Goal: Task Accomplishment & Management: Manage account settings

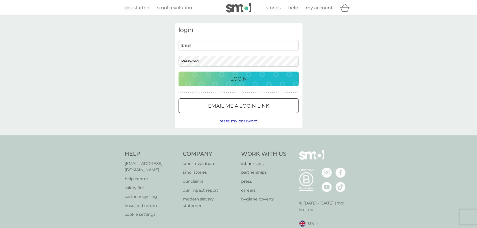
type input "[EMAIL_ADDRESS][DOMAIN_NAME]"
click at [219, 49] on input "[EMAIL_ADDRESS][DOMAIN_NAME]" at bounding box center [239, 45] width 120 height 11
click at [234, 81] on p "Login" at bounding box center [239, 79] width 17 height 8
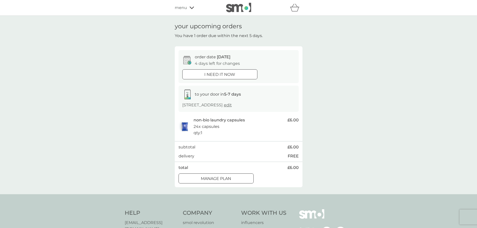
click at [210, 178] on div at bounding box center [210, 178] width 0 height 0
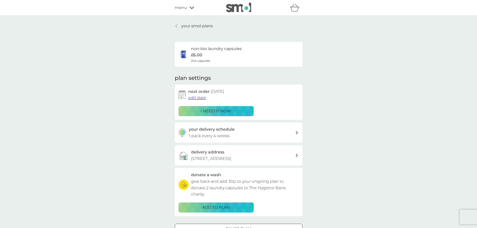
click at [196, 98] on span "edit date" at bounding box center [197, 97] width 18 height 5
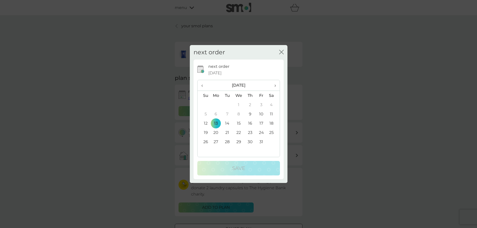
click at [217, 134] on td "20" at bounding box center [216, 132] width 12 height 9
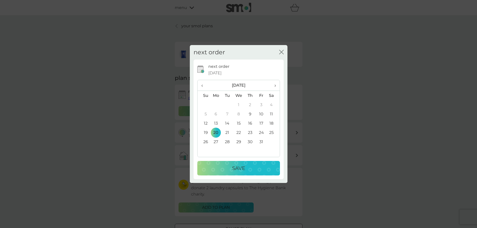
click at [236, 167] on p "Save" at bounding box center [238, 168] width 13 height 8
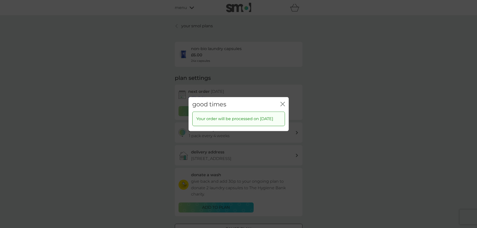
click at [283, 102] on icon "close" at bounding box center [283, 104] width 5 height 5
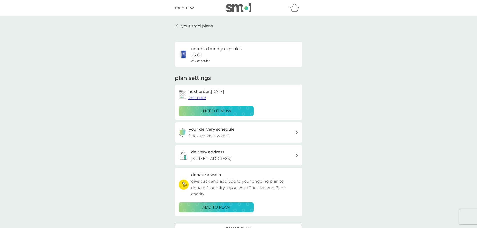
click at [261, 138] on div "your delivery schedule 1 pack every 4 weeks" at bounding box center [242, 132] width 107 height 13
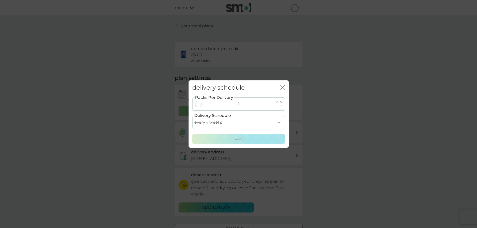
click at [280, 125] on select "every 1 week every 2 weeks every 3 weeks every 4 weeks every 5 weeks every 6 we…" at bounding box center [238, 122] width 93 height 13
select select "35"
click at [192, 116] on select "every 1 week every 2 weeks every 3 weeks every 4 weeks every 5 weeks every 6 we…" at bounding box center [238, 122] width 93 height 13
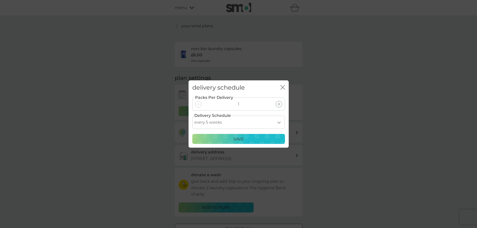
click at [238, 137] on p "Save" at bounding box center [239, 139] width 11 height 7
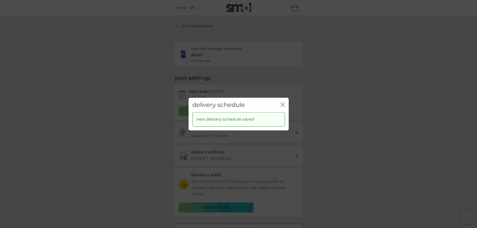
click at [284, 105] on icon "close" at bounding box center [283, 104] width 5 height 5
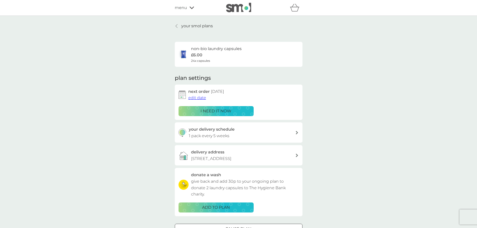
click at [183, 25] on p "your smol plans" at bounding box center [197, 26] width 32 height 7
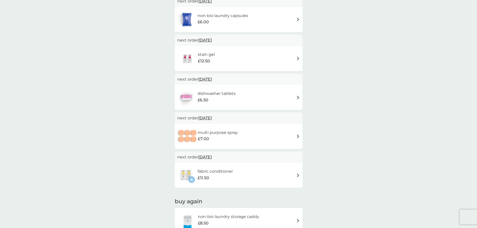
scroll to position [107, 0]
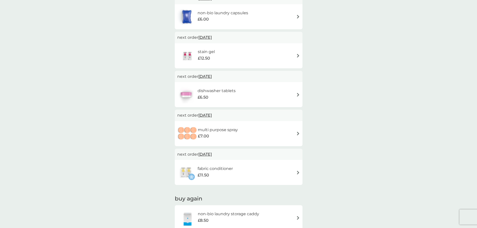
click at [249, 135] on div "multi purpose spray £7.00" at bounding box center [238, 134] width 123 height 18
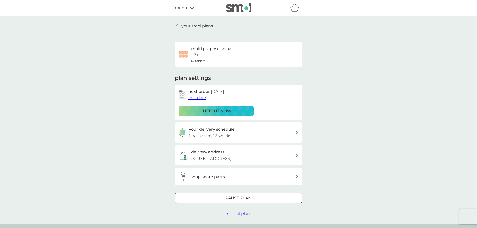
click at [218, 110] on p "i need it now" at bounding box center [216, 111] width 31 height 7
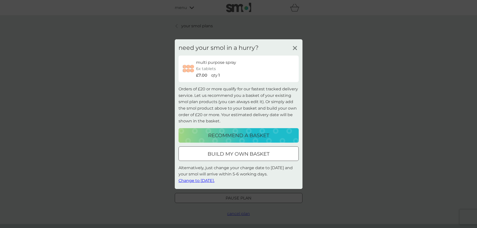
click at [295, 49] on icon at bounding box center [295, 48] width 8 height 8
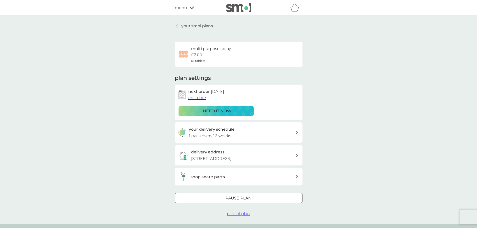
click at [244, 138] on div "your delivery schedule 1 pack every 16 weeks" at bounding box center [242, 132] width 107 height 13
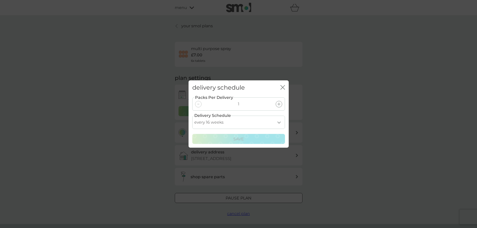
click at [223, 125] on select "every 1 week every 2 weeks every 3 weeks every 4 weeks every 5 weeks every 6 we…" at bounding box center [238, 122] width 93 height 13
select select "84"
click at [192, 116] on select "every 1 week every 2 weeks every 3 weeks every 4 weeks every 5 weeks every 6 we…" at bounding box center [238, 122] width 93 height 13
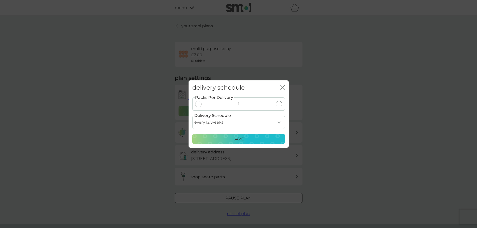
click at [241, 139] on p "Save" at bounding box center [239, 139] width 11 height 7
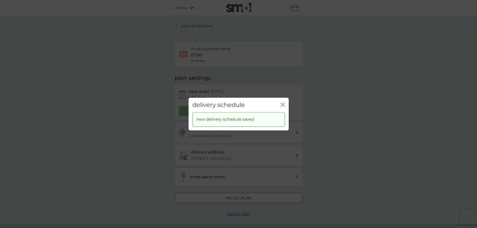
click at [282, 107] on icon "close" at bounding box center [283, 104] width 5 height 5
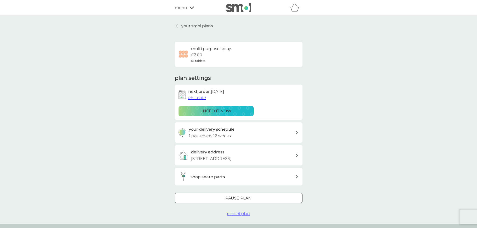
click at [197, 98] on span "edit date" at bounding box center [197, 97] width 18 height 5
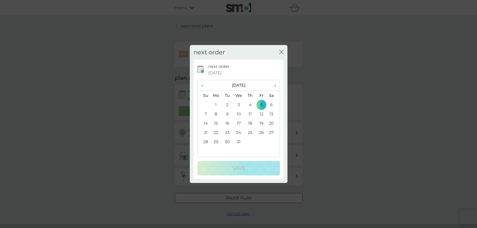
click at [199, 85] on th "‹" at bounding box center [204, 85] width 13 height 11
click at [250, 113] on td "9" at bounding box center [250, 114] width 11 height 9
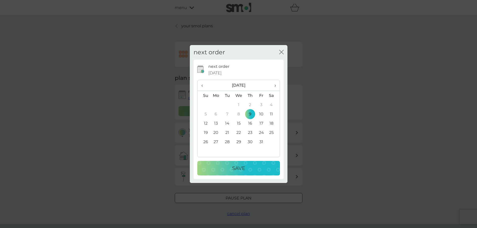
click at [241, 172] on p "Save" at bounding box center [238, 168] width 13 height 8
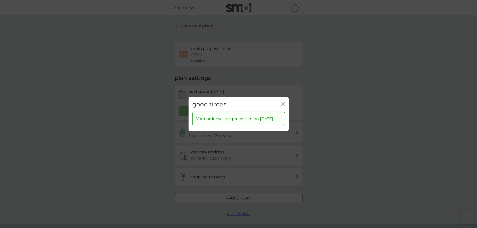
click at [284, 102] on icon "close" at bounding box center [284, 104] width 2 height 4
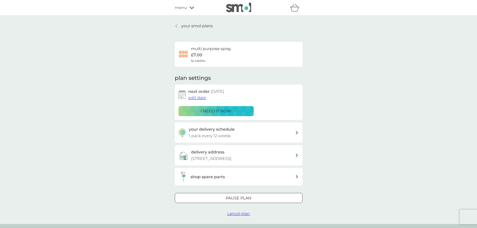
click at [184, 27] on p "your smol plans" at bounding box center [197, 26] width 32 height 7
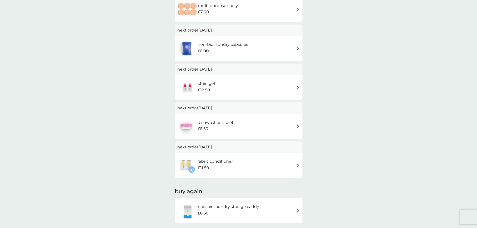
scroll to position [112, 0]
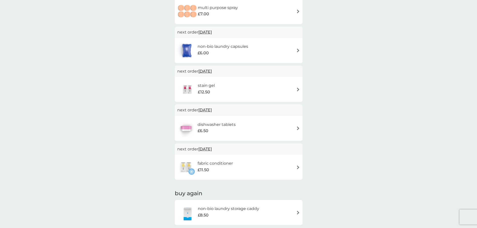
click at [235, 84] on div "stain gel £12.50" at bounding box center [238, 90] width 123 height 18
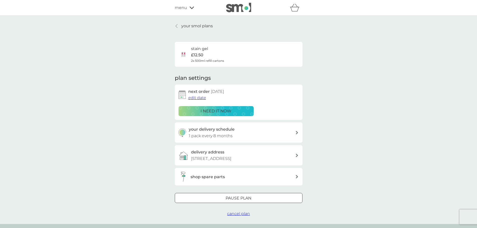
click at [239, 139] on div "your delivery schedule 1 pack every 8 months" at bounding box center [242, 132] width 107 height 13
select select "8"
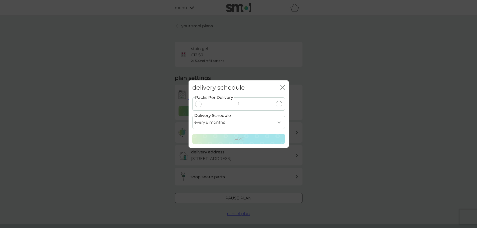
click at [266, 122] on select "every 1 month every 2 months every 3 months every 4 months every 5 months every…" at bounding box center [238, 122] width 93 height 13
click at [192, 116] on select "every 1 month every 2 months every 3 months every 4 months every 5 months every…" at bounding box center [238, 122] width 93 height 13
click at [283, 89] on icon "close" at bounding box center [283, 87] width 5 height 5
